Goal: Information Seeking & Learning: Learn about a topic

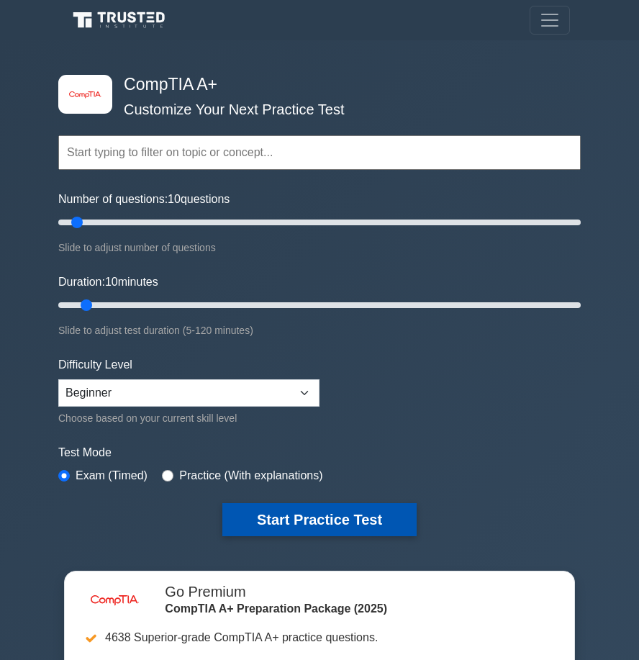
click at [297, 519] on button "Start Practice Test" at bounding box center [319, 519] width 194 height 33
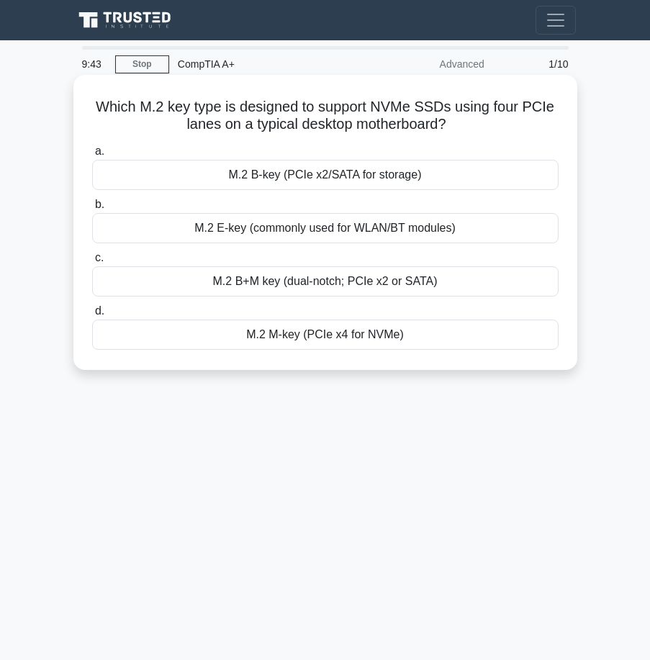
click at [230, 344] on div "M.2 M-key (PCIe x4 for NVMe)" at bounding box center [325, 335] width 467 height 30
click at [92, 316] on input "d. M.2 M-key (PCIe x4 for NVMe)" at bounding box center [92, 311] width 0 height 9
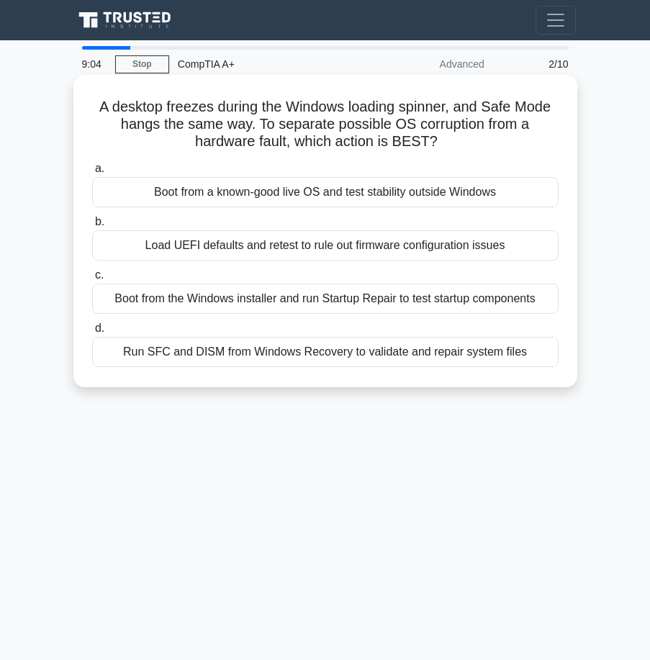
click at [310, 350] on div "Run SFC and DISM from Windows Recovery to validate and repair system files" at bounding box center [325, 352] width 467 height 30
click at [92, 333] on input "d. Run SFC and DISM from Windows Recovery to validate and repair system files" at bounding box center [92, 328] width 0 height 9
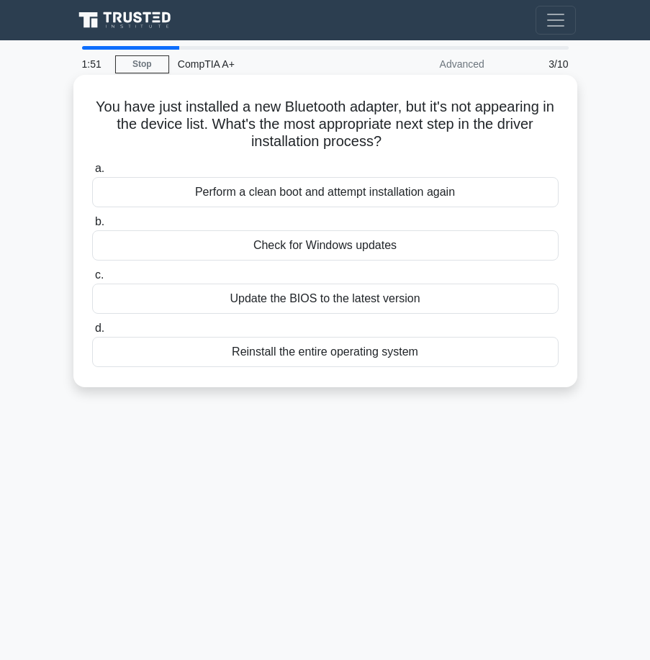
click at [293, 300] on div "Update the BIOS to the latest version" at bounding box center [325, 299] width 467 height 30
click at [92, 280] on input "c. Update the BIOS to the latest version" at bounding box center [92, 275] width 0 height 9
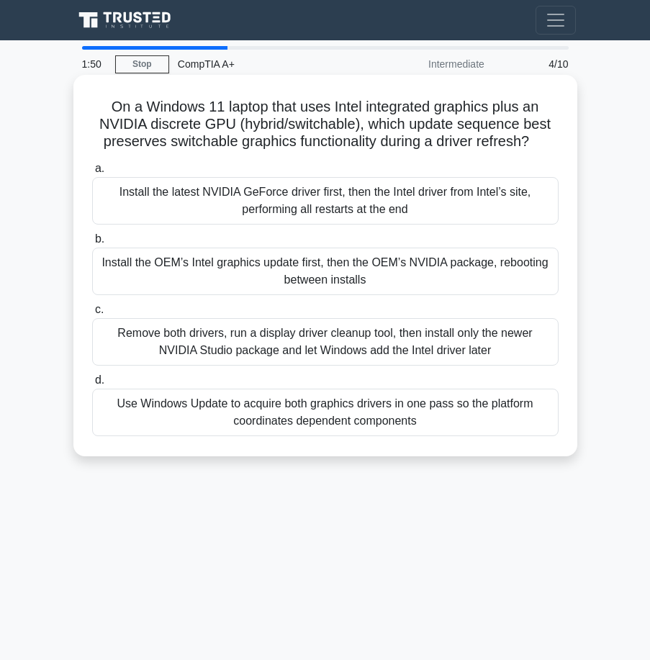
click at [301, 338] on div "Remove both drivers, run a display driver cleanup tool, then install only the n…" at bounding box center [325, 342] width 467 height 48
click at [92, 315] on input "c. Remove both drivers, run a display driver cleanup tool, then install only th…" at bounding box center [92, 309] width 0 height 9
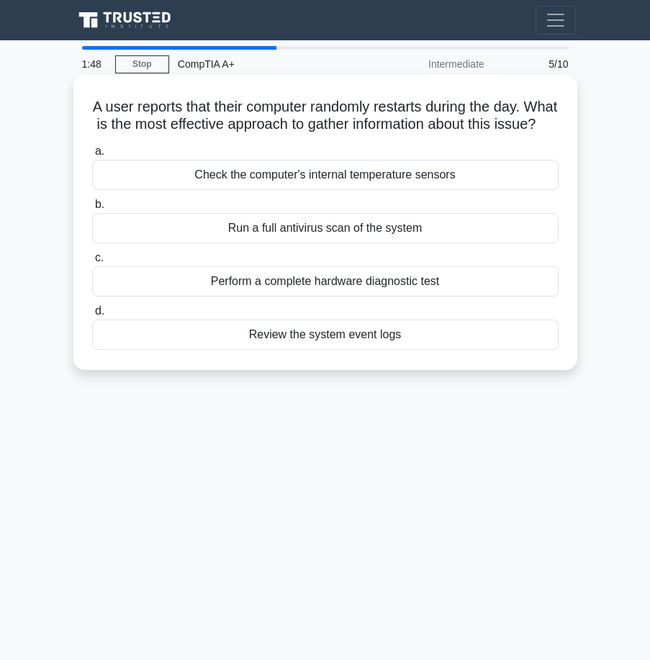
click at [307, 190] on div "Check the computer's internal temperature sensors" at bounding box center [325, 175] width 467 height 30
click at [92, 156] on input "a. Check the computer's internal temperature sensors" at bounding box center [92, 151] width 0 height 9
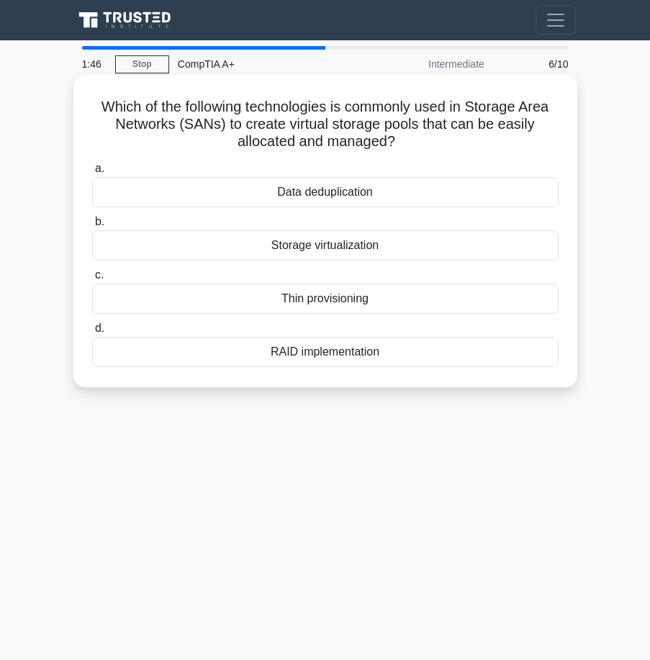
click at [300, 248] on div "Storage virtualization" at bounding box center [325, 245] width 467 height 30
click at [92, 227] on input "b. Storage virtualization" at bounding box center [92, 221] width 0 height 9
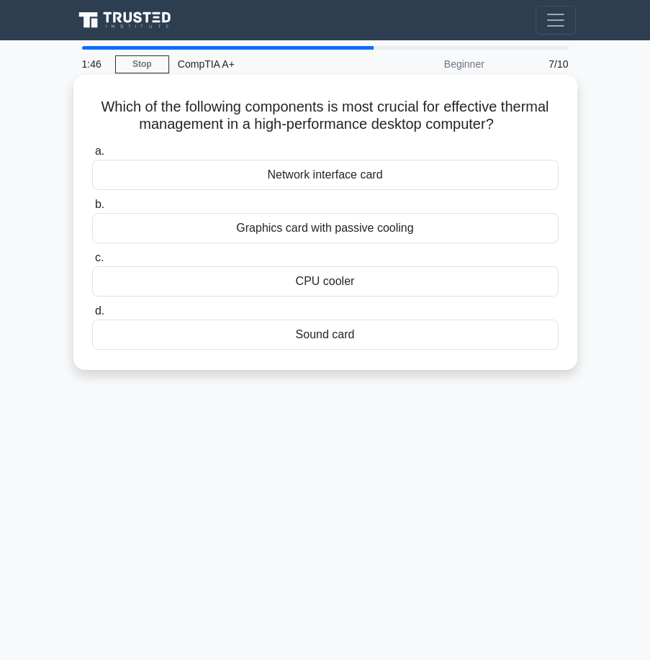
click at [297, 279] on div "CPU cooler" at bounding box center [325, 281] width 467 height 30
click at [92, 263] on input "c. CPU cooler" at bounding box center [92, 257] width 0 height 9
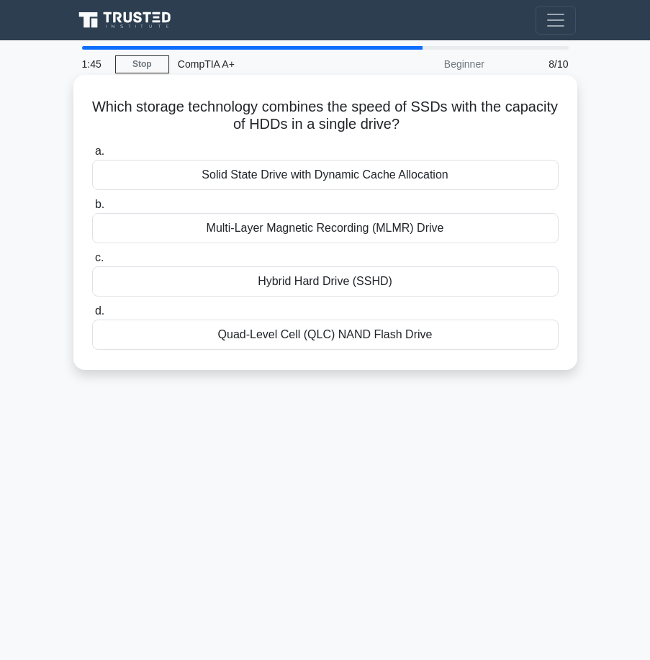
click at [297, 287] on div "Hybrid Hard Drive (SSHD)" at bounding box center [325, 281] width 467 height 30
click at [92, 263] on input "c. Hybrid Hard Drive (SSHD)" at bounding box center [92, 257] width 0 height 9
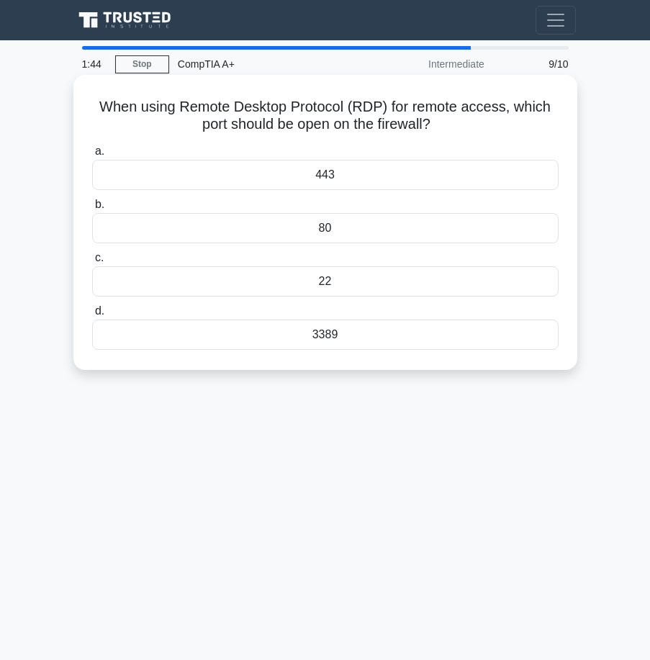
click at [315, 228] on div "80" at bounding box center [325, 228] width 467 height 30
click at [92, 210] on input "b. 80" at bounding box center [92, 204] width 0 height 9
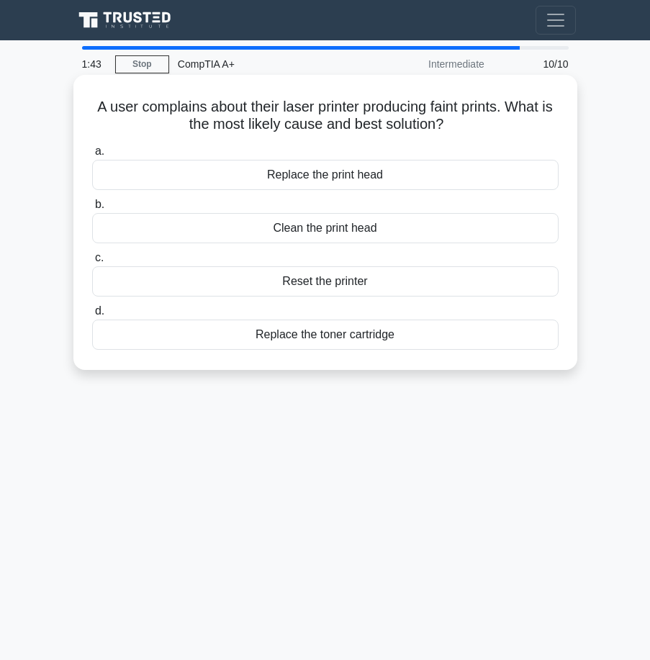
click at [311, 277] on div "Reset the printer" at bounding box center [325, 281] width 467 height 30
click at [92, 263] on input "c. Reset the printer" at bounding box center [92, 257] width 0 height 9
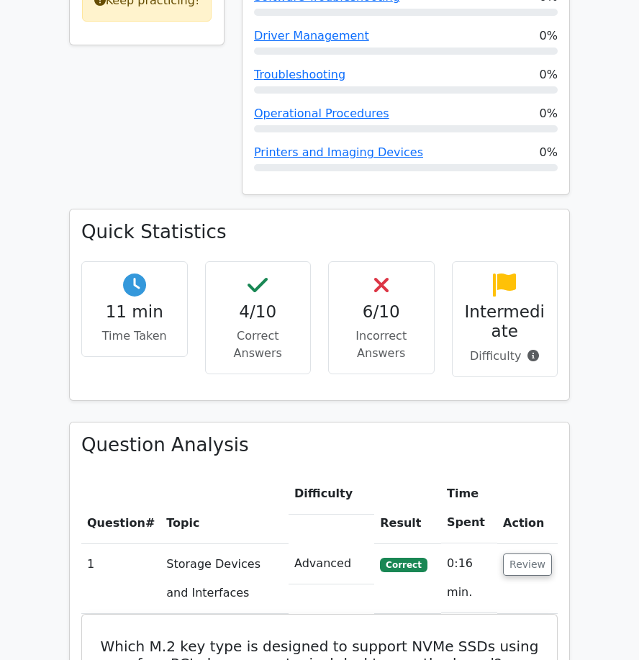
scroll to position [2036, 0]
